Goal: Find contact information: Find contact information

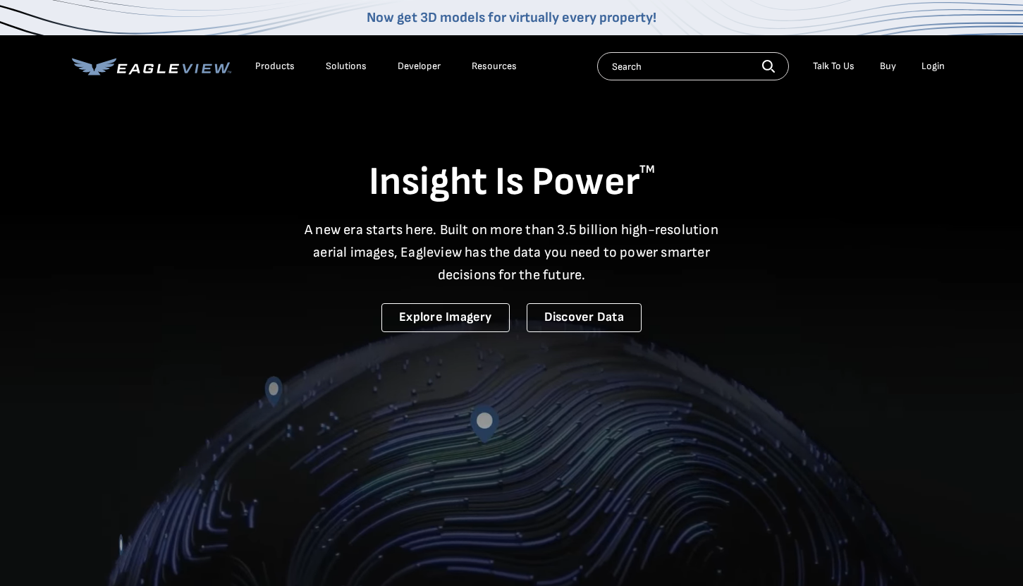
click at [838, 51] on div "Products Solutions Developer Resources Search Talk To Us Buy Login" at bounding box center [512, 66] width 880 height 62
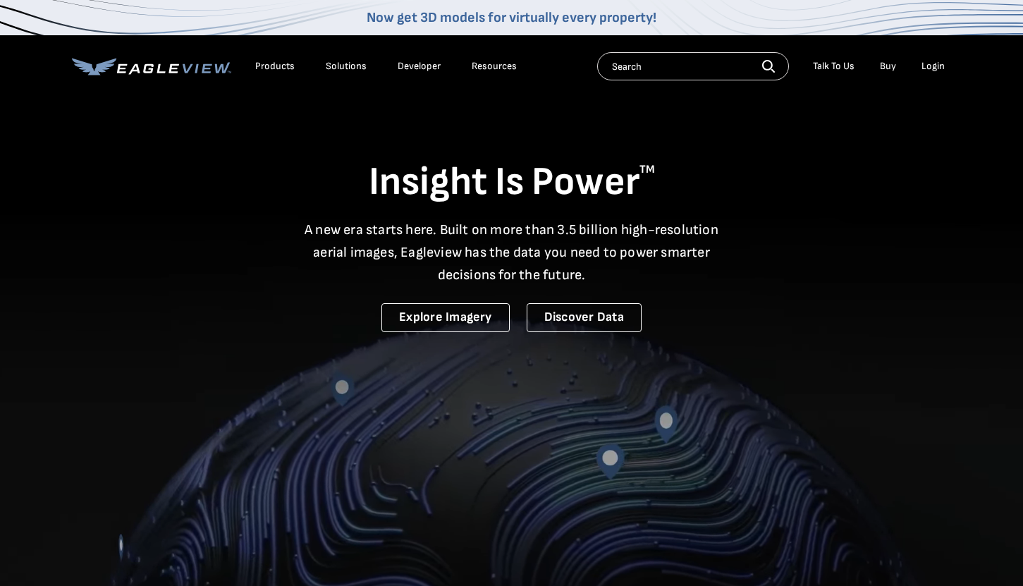
click at [836, 72] on li "Talk To Us" at bounding box center [834, 66] width 56 height 21
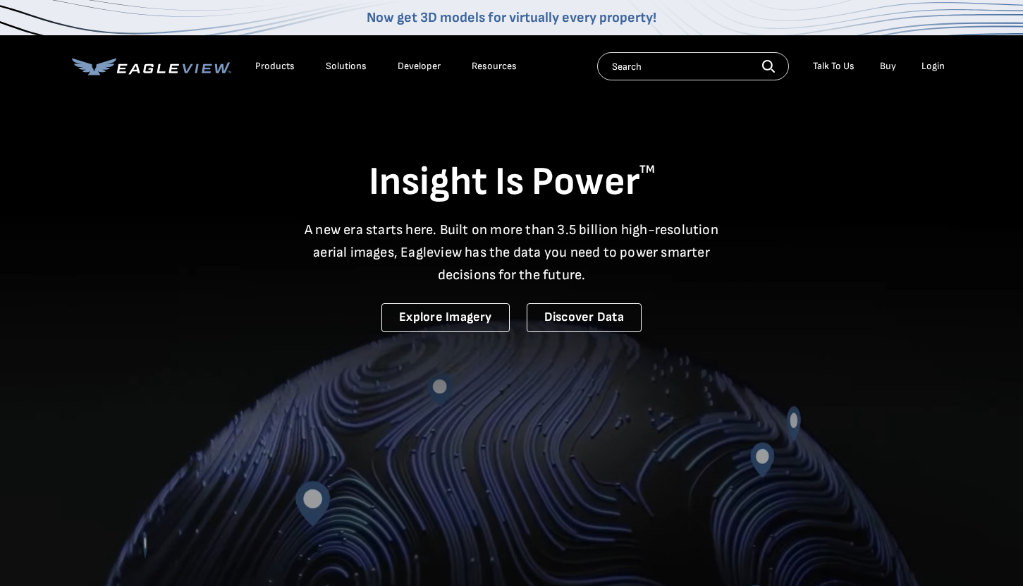
click at [836, 69] on div "Talk To Us" at bounding box center [834, 66] width 42 height 13
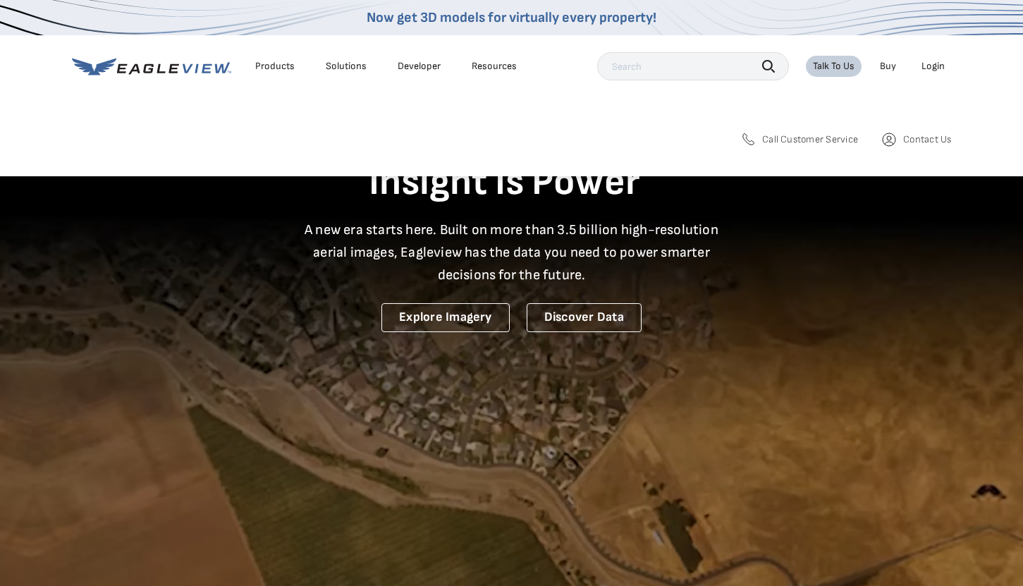
click at [819, 133] on span "Call Customer Service" at bounding box center [810, 139] width 96 height 13
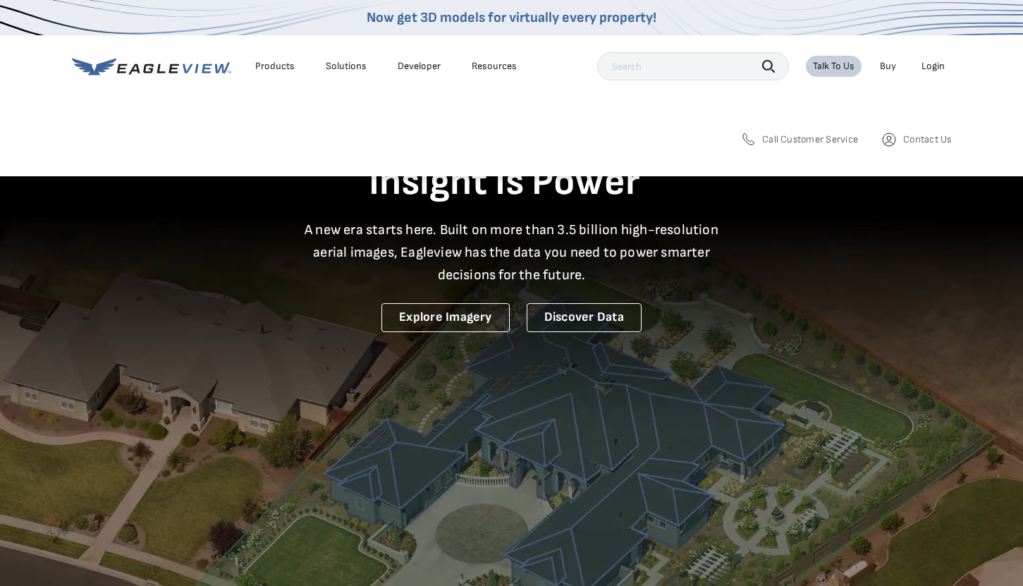
click at [914, 142] on span "Contact Us" at bounding box center [927, 139] width 48 height 13
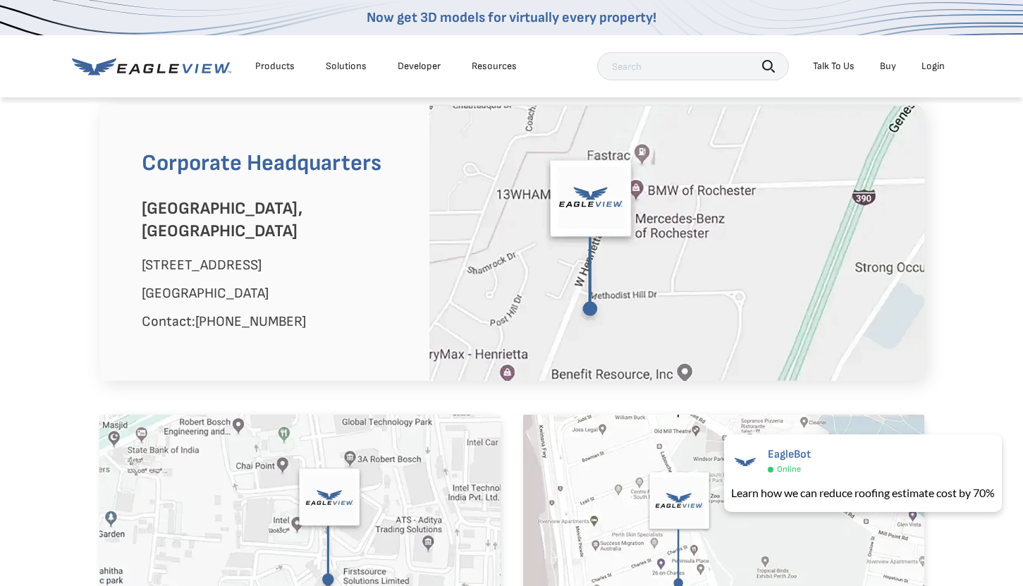
scroll to position [875, 0]
